Goal: Task Accomplishment & Management: Manage account settings

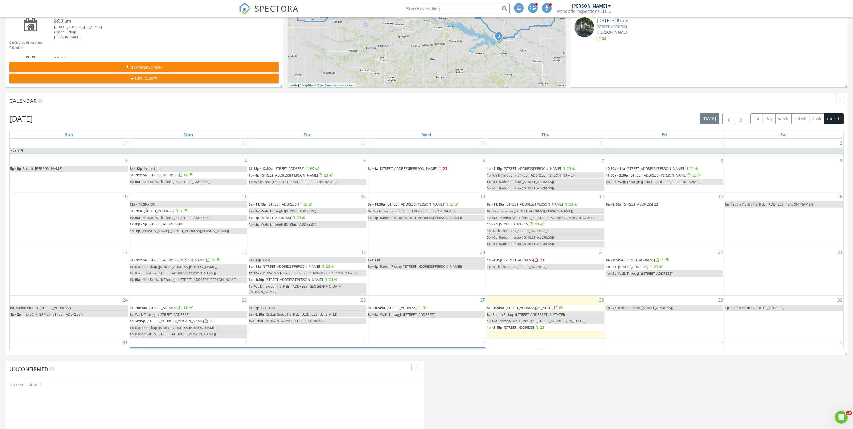
scroll to position [179, 0]
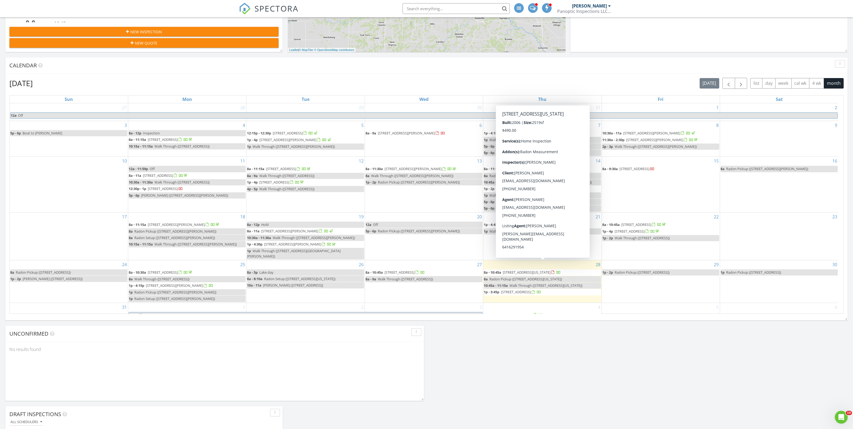
click at [543, 270] on span "1255 Iowa St, Pella 50219" at bounding box center [527, 272] width 48 height 5
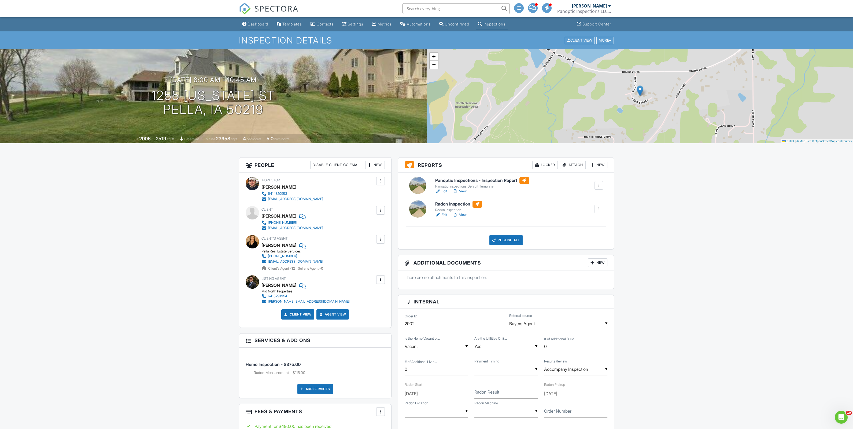
click at [253, 25] on div "Dashboard" at bounding box center [258, 24] width 20 height 5
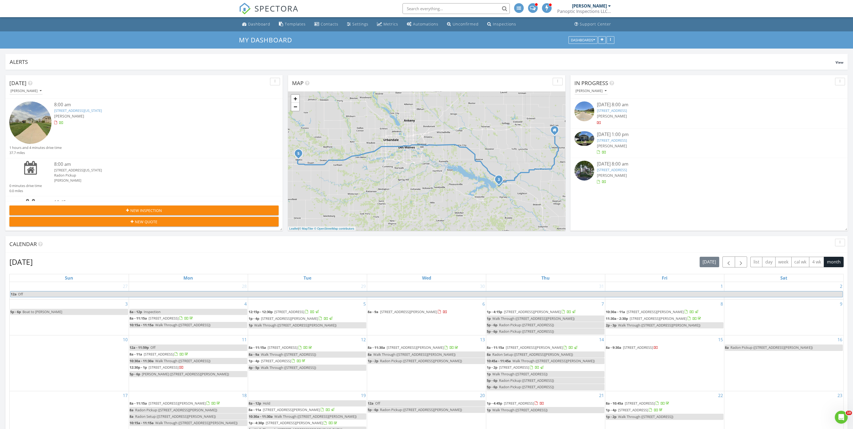
click at [624, 172] on link "313 S Roche St, Knoxville, IA 50138" at bounding box center [612, 169] width 30 height 5
click at [610, 140] on link "410 E 10th St N, Newton, IA 50208" at bounding box center [612, 140] width 30 height 5
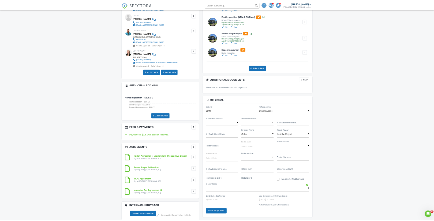
scroll to position [179, 0]
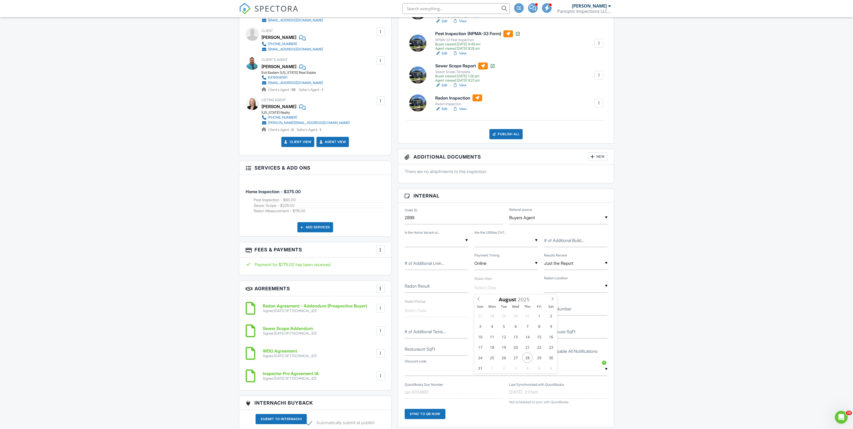
click at [486, 284] on input "text" at bounding box center [505, 287] width 63 height 13
type input "08/25/2025"
click at [418, 312] on input "text" at bounding box center [436, 310] width 63 height 13
type input "08/27/2025"
click at [438, 288] on input "Radon Result" at bounding box center [436, 285] width 63 height 13
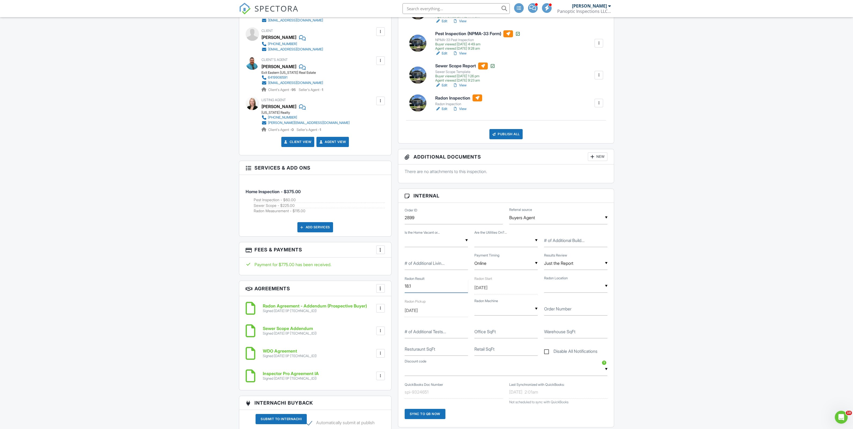
type input "18.1"
click at [583, 288] on div "▼ Basement Main Level Basement Main Level" at bounding box center [575, 285] width 63 height 13
click at [557, 313] on span "Basement" at bounding box center [563, 313] width 28 height 13
type input "Basement"
click at [498, 309] on input "text" at bounding box center [505, 308] width 63 height 13
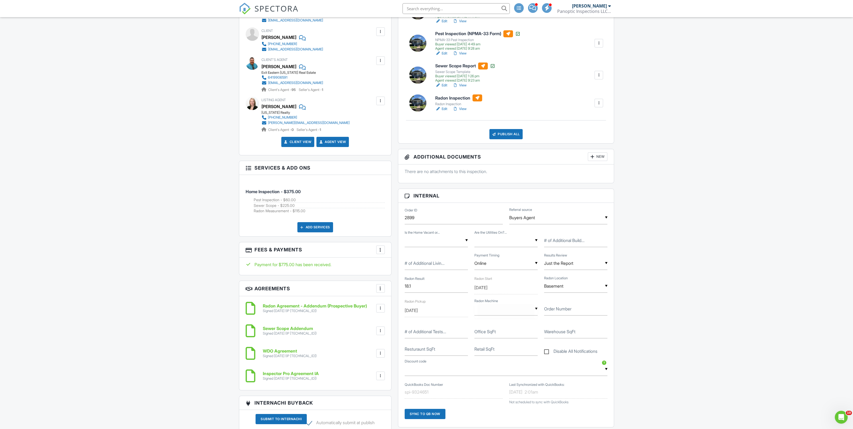
click at [512, 308] on input "text" at bounding box center [505, 308] width 63 height 13
click at [505, 376] on span "263387005" at bounding box center [496, 376] width 32 height 13
type input "263387005"
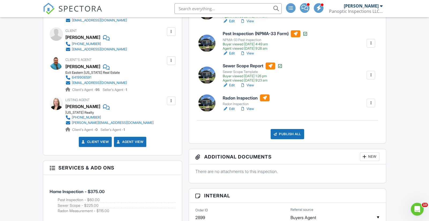
click at [370, 102] on div at bounding box center [370, 102] width 5 height 5
click at [358, 143] on div "Delete" at bounding box center [355, 145] width 11 height 6
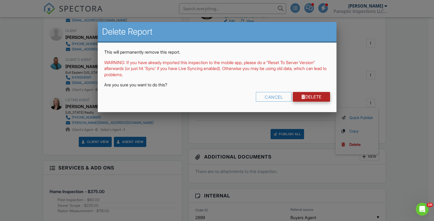
click at [308, 92] on link "Delete" at bounding box center [311, 97] width 37 height 10
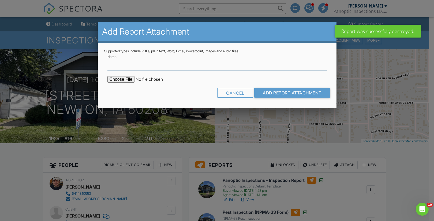
click at [113, 66] on input "Name" at bounding box center [218, 64] width 220 height 13
type input "Radon Test - FAIL"
click at [122, 78] on input "file" at bounding box center [153, 79] width 91 height 6
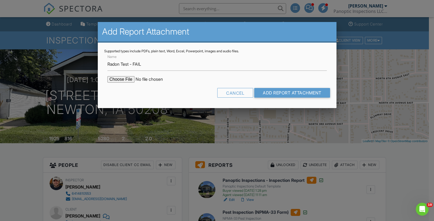
type input "C:\fakepath\INSP351526_08282025.pdf"
click at [277, 90] on input "Add Report Attachment" at bounding box center [292, 93] width 76 height 10
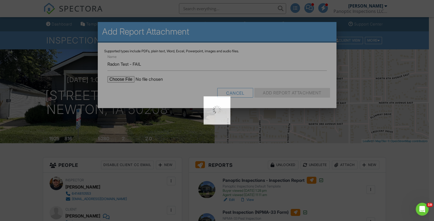
click at [277, 90] on div at bounding box center [217, 110] width 434 height 221
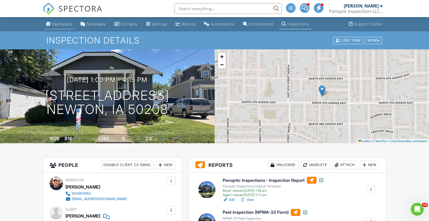
click at [58, 24] on div "Dashboard" at bounding box center [62, 24] width 20 height 5
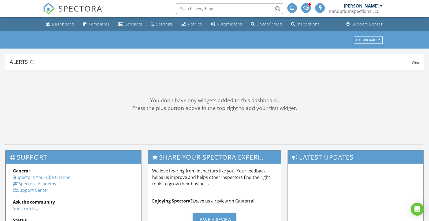
click at [58, 24] on div "Dashboard" at bounding box center [63, 23] width 22 height 5
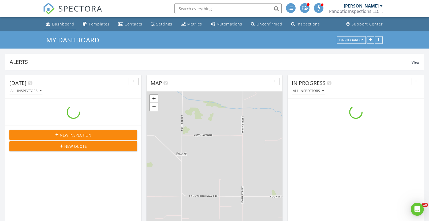
scroll to position [646, 439]
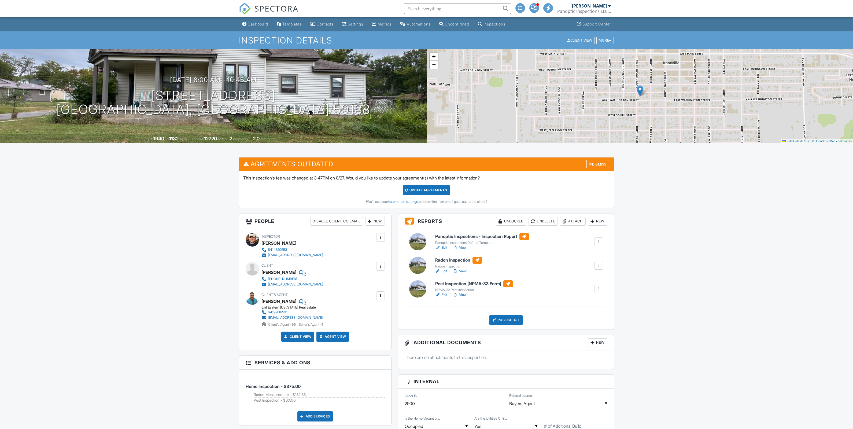
click at [450, 284] on h6 "Pest Inspection (NPMA-33 Form)" at bounding box center [474, 283] width 78 height 7
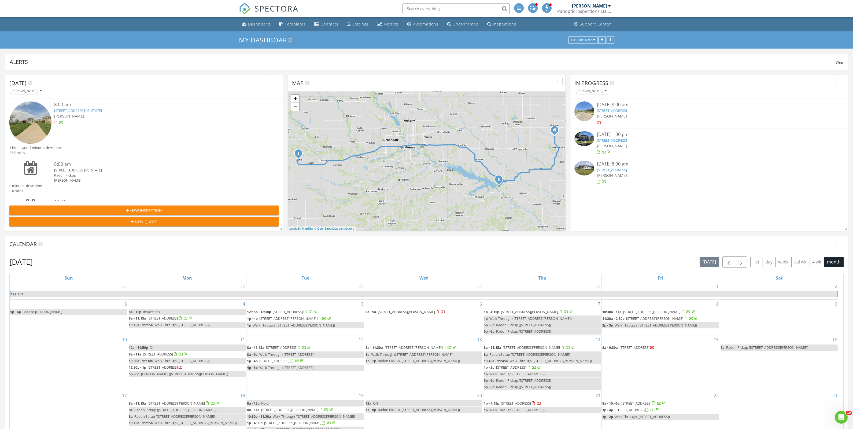
click at [623, 169] on link "[STREET_ADDRESS]" at bounding box center [612, 169] width 30 height 5
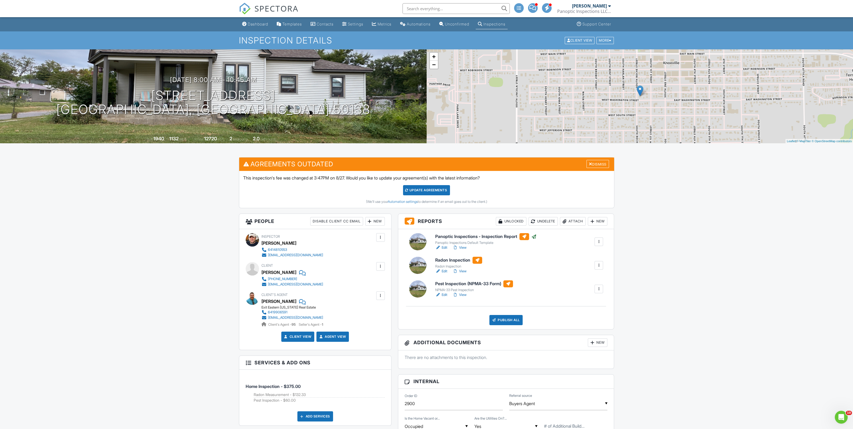
click at [596, 290] on div at bounding box center [598, 288] width 5 height 5
click at [579, 302] on link "Quick Publish" at bounding box center [585, 304] width 32 height 6
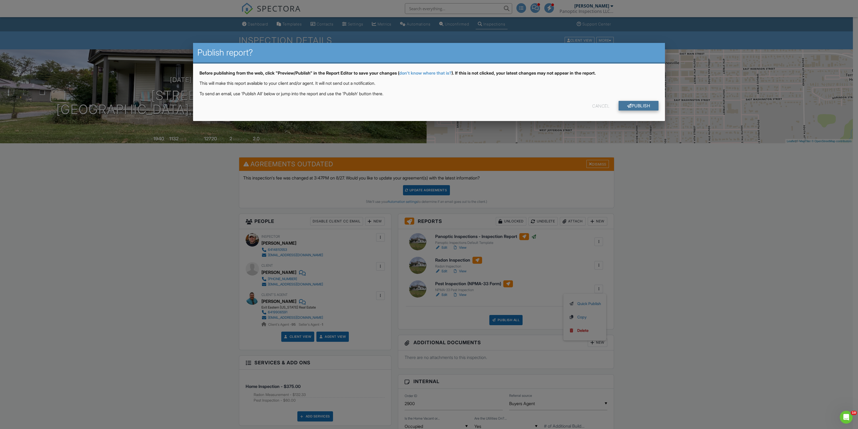
click at [641, 106] on link "Publish" at bounding box center [638, 106] width 40 height 10
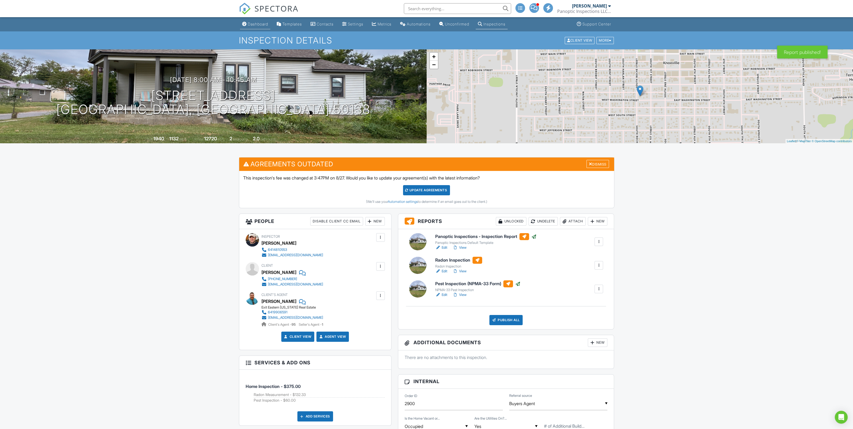
click at [247, 22] on link "Dashboard" at bounding box center [255, 24] width 30 height 10
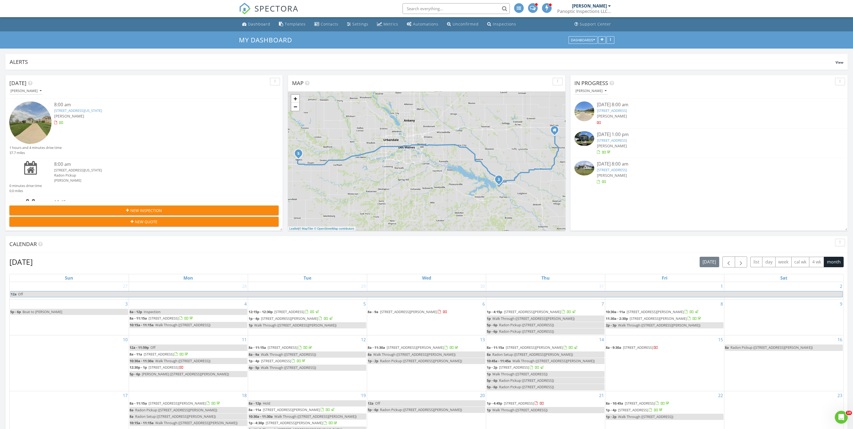
click at [612, 140] on link "410 E 10th St N, Newton, IA 50208" at bounding box center [612, 140] width 30 height 5
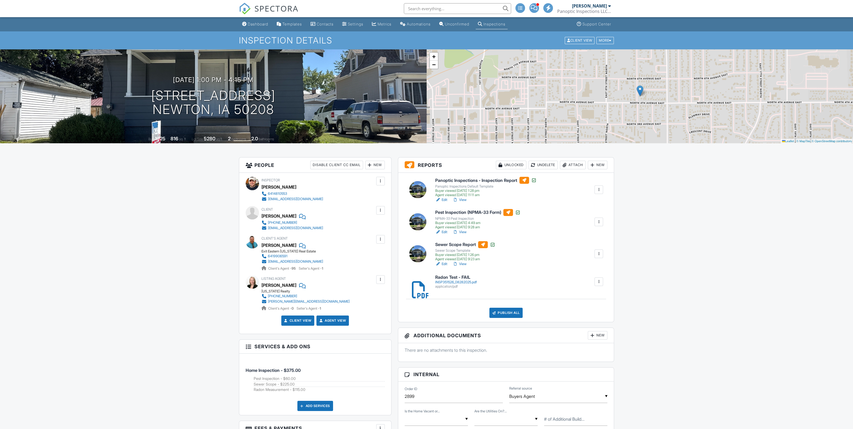
click at [510, 310] on div "Publish All" at bounding box center [506, 312] width 34 height 10
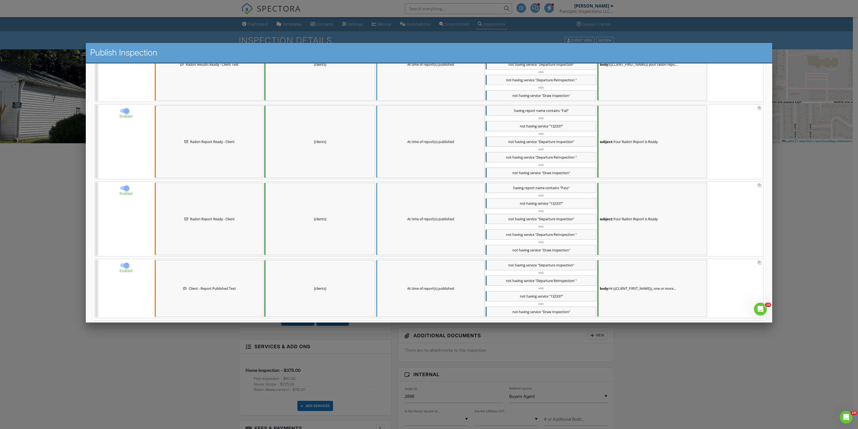
scroll to position [391, 0]
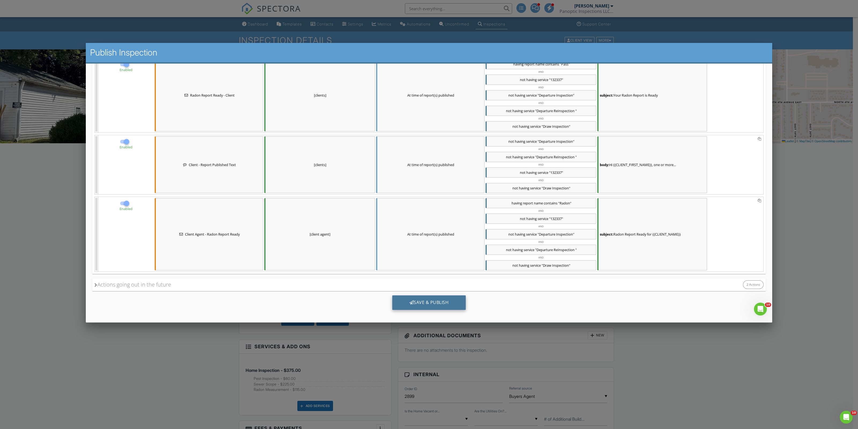
click at [406, 301] on div "Save & Publish" at bounding box center [429, 302] width 74 height 14
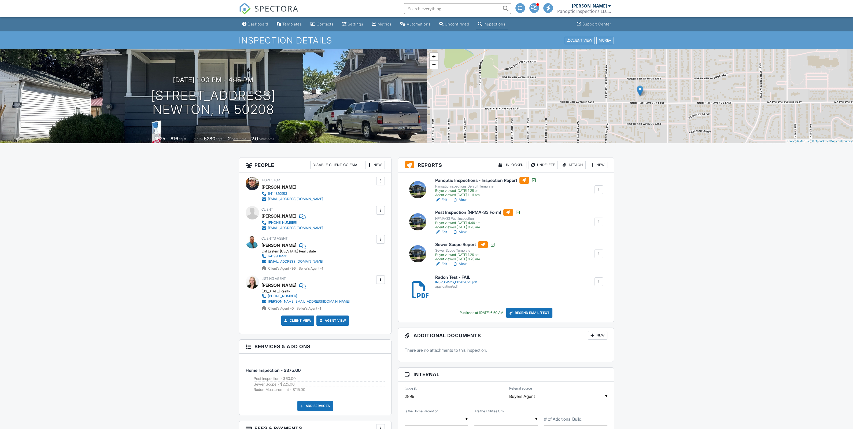
click at [254, 24] on div "Dashboard" at bounding box center [258, 24] width 20 height 5
